Goal: Task Accomplishment & Management: Use online tool/utility

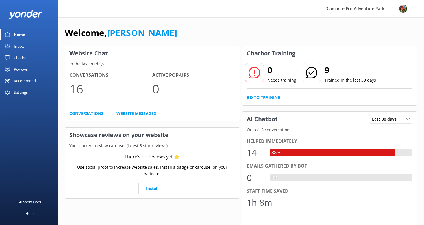
scroll to position [23, 0]
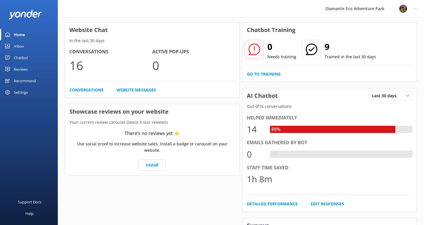
click at [23, 46] on div "Inbox" at bounding box center [19, 46] width 10 height 12
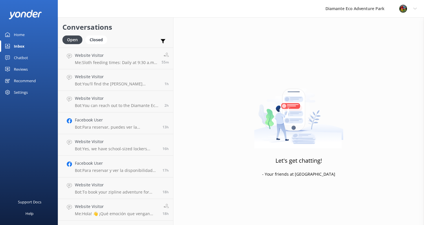
click at [18, 36] on div "Home" at bounding box center [19, 35] width 11 height 12
